Goal: Navigation & Orientation: Understand site structure

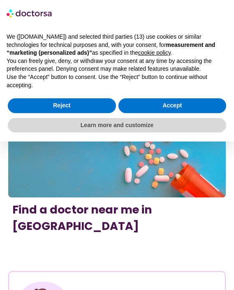
click at [103, 116] on div "Learn more and customize" at bounding box center [117, 125] width 221 height 20
click at [114, 74] on p "Use the “Accept” button to consent. Use the “Reject” button to continue without…" at bounding box center [117, 81] width 221 height 16
click at [122, 138] on div "× We ([DOMAIN_NAME]) and selected third parties (13) use cookies or similar tec…" at bounding box center [117, 70] width 234 height 141
click at [100, 70] on p "You can freely give, deny, or withdraw your consent at any time by accessing th…" at bounding box center [117, 65] width 221 height 16
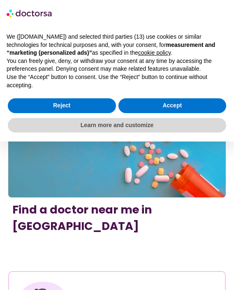
click at [125, 71] on div "We ([DOMAIN_NAME]) and selected third parties (13) use cookies or similar techn…" at bounding box center [117, 61] width 221 height 56
click at [108, 49] on p "We ([DOMAIN_NAME]) and selected third parties (13) use cookies or similar techn…" at bounding box center [117, 45] width 221 height 24
click at [147, 68] on p "You can freely give, deny, or withdraw your consent at any time by accessing th…" at bounding box center [117, 65] width 221 height 16
click at [92, 84] on p "Use the “Accept” button to consent. Use the “Reject” button to continue without…" at bounding box center [117, 81] width 221 height 16
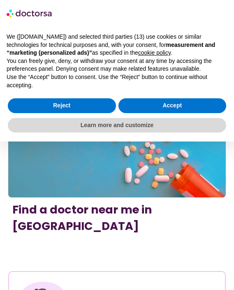
click at [145, 115] on div "Reject Accept" at bounding box center [117, 106] width 221 height 20
click at [123, 95] on div "We ([DOMAIN_NAME]) and selected third parties (13) use cookies or similar techn…" at bounding box center [117, 60] width 234 height 69
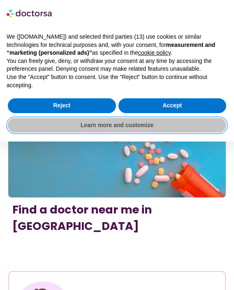
click at [115, 123] on button "Learn more and customize" at bounding box center [117, 125] width 218 height 15
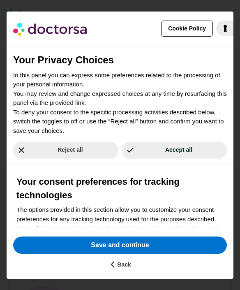
click at [90, 78] on div "Your Privacy Choices In this panel you can express some preferences related to …" at bounding box center [120, 137] width 227 height 182
click at [108, 95] on p "In this panel you can express some preferences related to the processing of you…" at bounding box center [120, 103] width 214 height 65
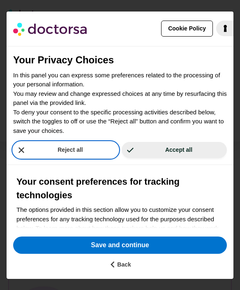
click at [115, 147] on button "Reject all" at bounding box center [65, 150] width 105 height 16
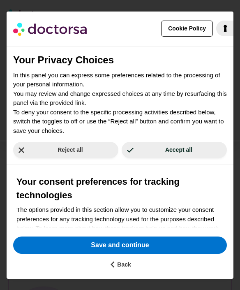
click at [95, 98] on p "In this panel you can express some preferences related to the processing of you…" at bounding box center [120, 103] width 214 height 65
click at [89, 67] on div "Your Privacy Choices In this panel you can express some preferences related to …" at bounding box center [120, 91] width 227 height 90
click at [122, 89] on p "In this panel you can express some preferences related to the processing of you…" at bounding box center [120, 103] width 214 height 65
click at [95, 157] on div "Your Privacy Choices In this panel you can express some preferences related to …" at bounding box center [120, 137] width 227 height 182
click at [125, 120] on p "In this panel you can express some preferences related to the processing of you…" at bounding box center [120, 103] width 214 height 65
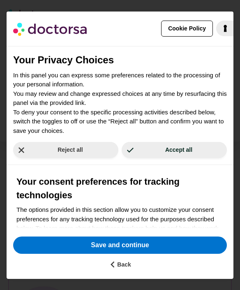
click at [143, 134] on p "In this panel you can express some preferences related to the processing of you…" at bounding box center [120, 103] width 214 height 65
click at [147, 130] on p "In this panel you can express some preferences related to the processing of you…" at bounding box center [120, 103] width 214 height 65
click at [145, 97] on p "In this panel you can express some preferences related to the processing of you…" at bounding box center [120, 103] width 214 height 65
click at [137, 55] on div "Your Privacy Choices In this panel you can express some preferences related to …" at bounding box center [120, 91] width 227 height 90
click at [115, 53] on h2 "Your Privacy Choices" at bounding box center [120, 60] width 214 height 15
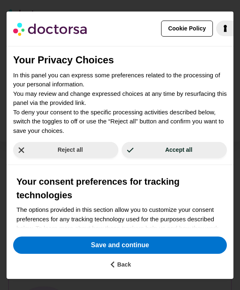
click at [103, 57] on h2 "Your Privacy Choices" at bounding box center [120, 60] width 214 height 15
click at [100, 153] on div "Your Privacy Choices In this panel you can express some preferences related to …" at bounding box center [120, 137] width 227 height 182
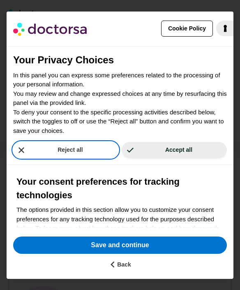
click at [102, 155] on button "Reject all" at bounding box center [65, 150] width 105 height 16
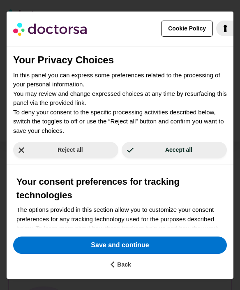
click at [116, 113] on p "In this panel you can express some preferences related to the processing of you…" at bounding box center [120, 103] width 214 height 65
click at [112, 169] on div "Your consent preferences for tracking technologies The options provided in this…" at bounding box center [120, 275] width 227 height 220
click at [118, 56] on h2 "Your Privacy Choices" at bounding box center [120, 60] width 214 height 15
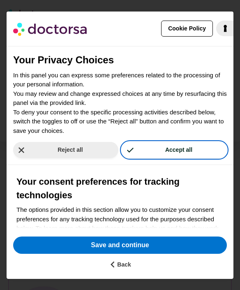
click at [132, 157] on button "Accept all" at bounding box center [174, 150] width 105 height 16
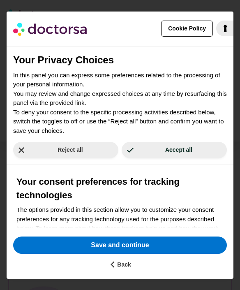
click at [112, 173] on div "Your Privacy Choices In this panel you can express some preferences related to …" at bounding box center [120, 137] width 227 height 182
click at [141, 81] on p "In this panel you can express some preferences related to the processing of you…" at bounding box center [120, 103] width 214 height 65
click at [133, 59] on div "Your Privacy Choices In this panel you can express some preferences related to …" at bounding box center [120, 91] width 227 height 90
click at [142, 68] on div "Your Privacy Choices In this panel you can express some preferences related to …" at bounding box center [120, 91] width 227 height 90
click at [133, 96] on div "Your Privacy Choices In this panel you can express some preferences related to …" at bounding box center [120, 137] width 227 height 182
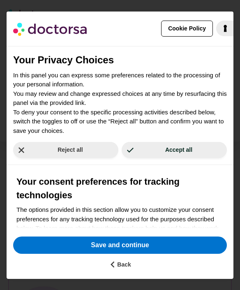
click at [110, 93] on p "In this panel you can express some preferences related to the processing of you…" at bounding box center [120, 103] width 214 height 65
click at [153, 125] on p "In this panel you can express some preferences related to the processing of you…" at bounding box center [120, 103] width 214 height 65
click at [115, 91] on p "In this panel you can express some preferences related to the processing of you…" at bounding box center [120, 103] width 214 height 65
click at [90, 132] on p "In this panel you can express some preferences related to the processing of you…" at bounding box center [120, 103] width 214 height 65
click at [150, 175] on h3 "Your consent preferences for tracking technologies" at bounding box center [119, 188] width 207 height 27
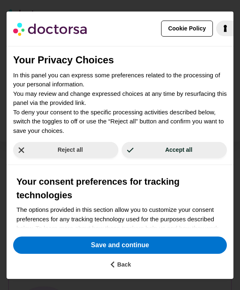
click at [104, 59] on h2 "Your Privacy Choices" at bounding box center [120, 60] width 214 height 15
click at [87, 62] on h2 "Your Privacy Choices" at bounding box center [120, 60] width 214 height 15
click at [155, 160] on div "Your Privacy Choices In this panel you can express some preferences related to …" at bounding box center [120, 137] width 227 height 182
click at [107, 110] on p "In this panel you can express some preferences related to the processing of you…" at bounding box center [120, 103] width 214 height 65
click at [117, 46] on div "Your Privacy Choices In this panel you can express some preferences related to …" at bounding box center [120, 91] width 227 height 90
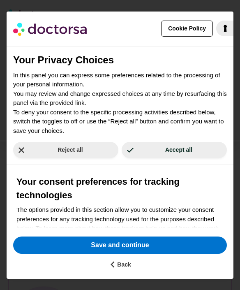
click at [155, 99] on div "Your Privacy Choices In this panel you can express some preferences related to …" at bounding box center [120, 91] width 227 height 90
click at [93, 141] on div "Reject all Accept all" at bounding box center [120, 150] width 227 height 30
click at [118, 164] on div "Reject all Accept all" at bounding box center [120, 150] width 227 height 30
click at [133, 144] on div "Your Privacy Choices In this panel you can express some preferences related to …" at bounding box center [120, 137] width 227 height 182
click at [102, 46] on div "See full Cookie Policy Cookie Policy" at bounding box center [120, 29] width 227 height 35
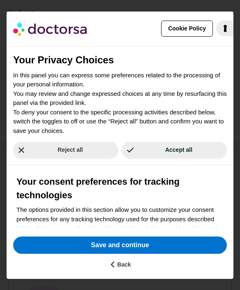
click at [154, 173] on div "Your consent preferences for tracking technologies The options provided in this…" at bounding box center [120, 275] width 227 height 220
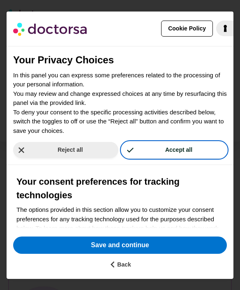
click at [129, 158] on button "Accept all" at bounding box center [174, 150] width 105 height 16
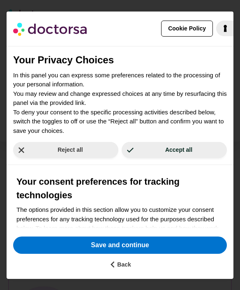
click at [86, 145] on div "Reject all Accept all" at bounding box center [120, 150] width 227 height 30
click at [97, 50] on div "Your Privacy Choices In this panel you can express some preferences related to …" at bounding box center [120, 91] width 227 height 90
click at [101, 162] on div "Your Privacy Choices In this panel you can express some preferences related to …" at bounding box center [120, 137] width 227 height 182
click at [151, 48] on div "Your Privacy Choices In this panel you can express some preferences related to …" at bounding box center [120, 91] width 227 height 90
click at [111, 88] on p "In this panel you can express some preferences related to the processing of you…" at bounding box center [120, 103] width 214 height 65
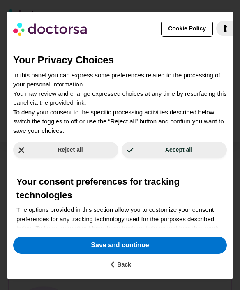
click at [108, 112] on p "In this panel you can express some preferences related to the processing of you…" at bounding box center [120, 103] width 214 height 65
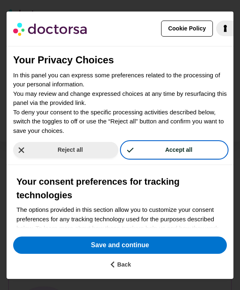
click at [104, 70] on div "Your Privacy Choices In this panel you can express some preferences related to …" at bounding box center [120, 137] width 227 height 182
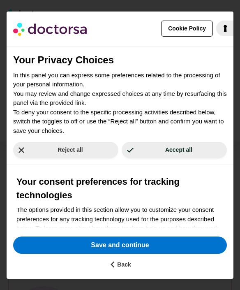
click at [89, 78] on p "In this panel you can express some preferences related to the processing of you…" at bounding box center [120, 103] width 214 height 65
click at [148, 106] on p "In this panel you can express some preferences related to the processing of you…" at bounding box center [120, 103] width 214 height 65
click at [150, 48] on div "Your Privacy Choices In this panel you can express some preferences related to …" at bounding box center [120, 91] width 227 height 90
click at [97, 138] on div "Reject all Accept all" at bounding box center [120, 150] width 227 height 30
